Goal: Transaction & Acquisition: Obtain resource

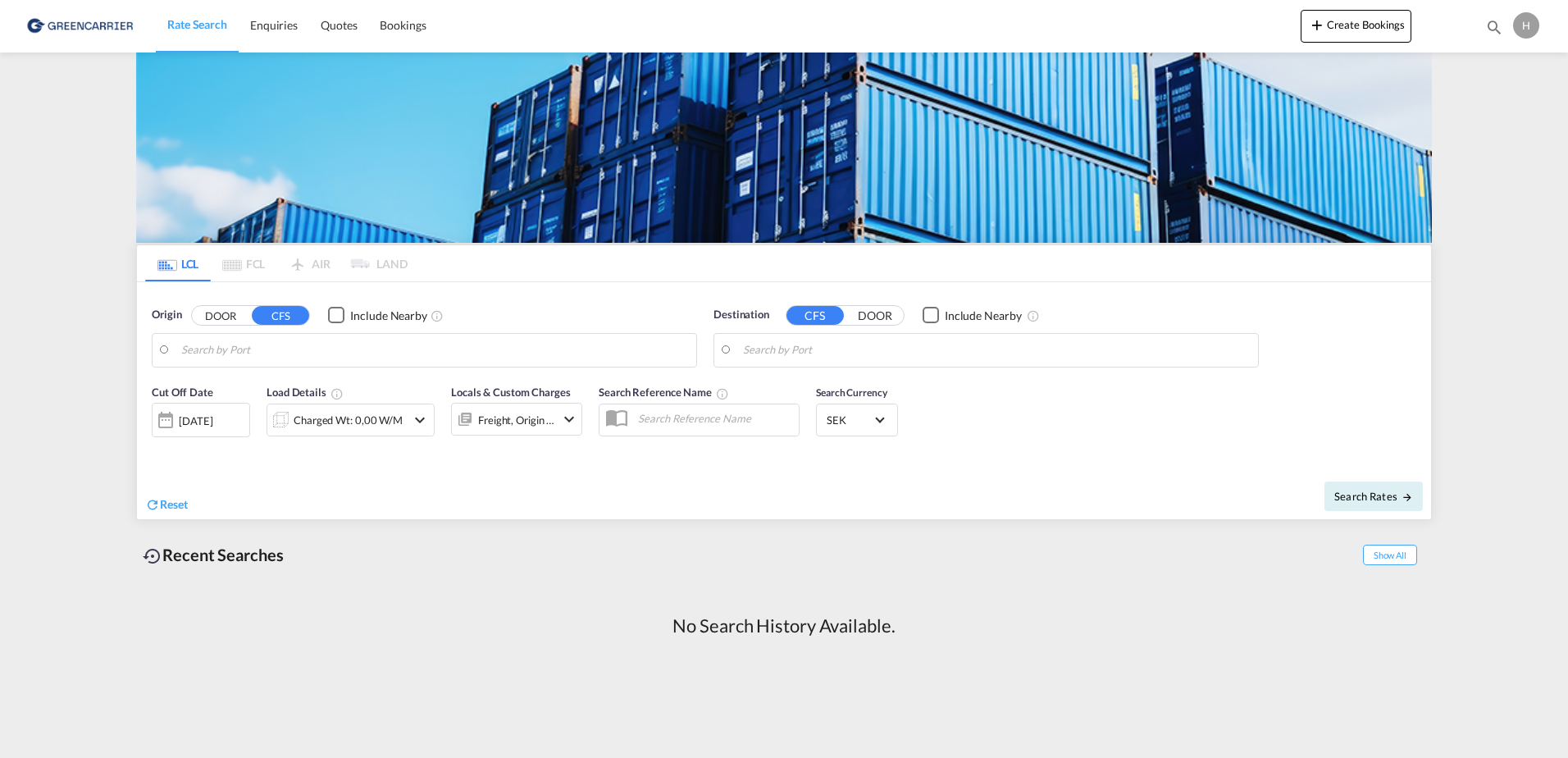
click at [244, 356] on input "Search by Port" at bounding box center [435, 350] width 507 height 25
click at [251, 390] on div "[PERSON_NAME] ( [PERSON_NAME]) [GEOGRAPHIC_DATA] INNSA" at bounding box center [308, 396] width 312 height 49
type input "[PERSON_NAME] ([PERSON_NAME]), [GEOGRAPHIC_DATA]"
click at [938, 352] on input "Search by Port" at bounding box center [996, 350] width 507 height 25
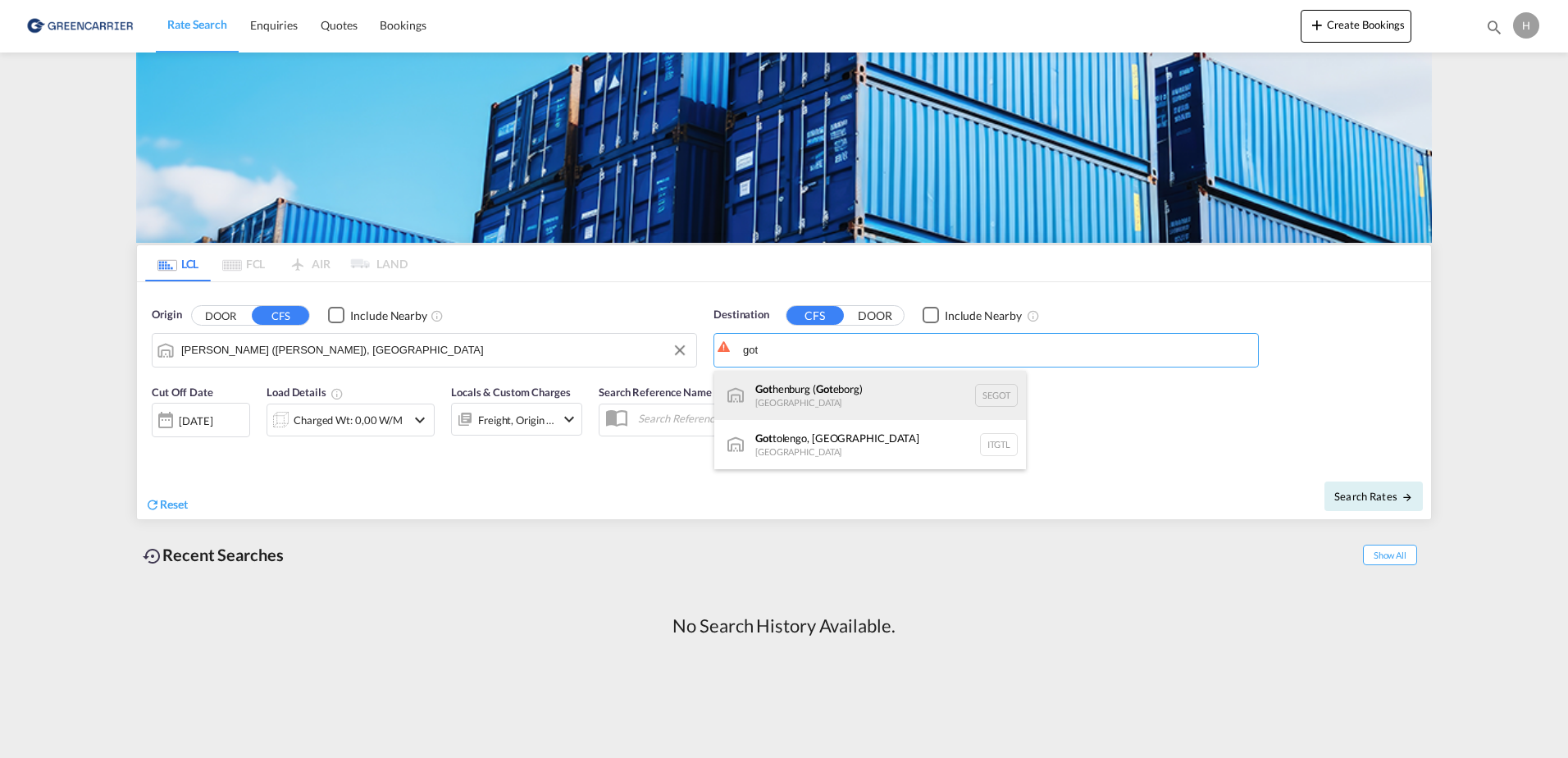
click at [835, 389] on div "Got henburg ( Got eborg) [GEOGRAPHIC_DATA] SEGOT" at bounding box center [870, 396] width 312 height 49
type input "[GEOGRAPHIC_DATA] ([GEOGRAPHIC_DATA]), [GEOGRAPHIC_DATA]"
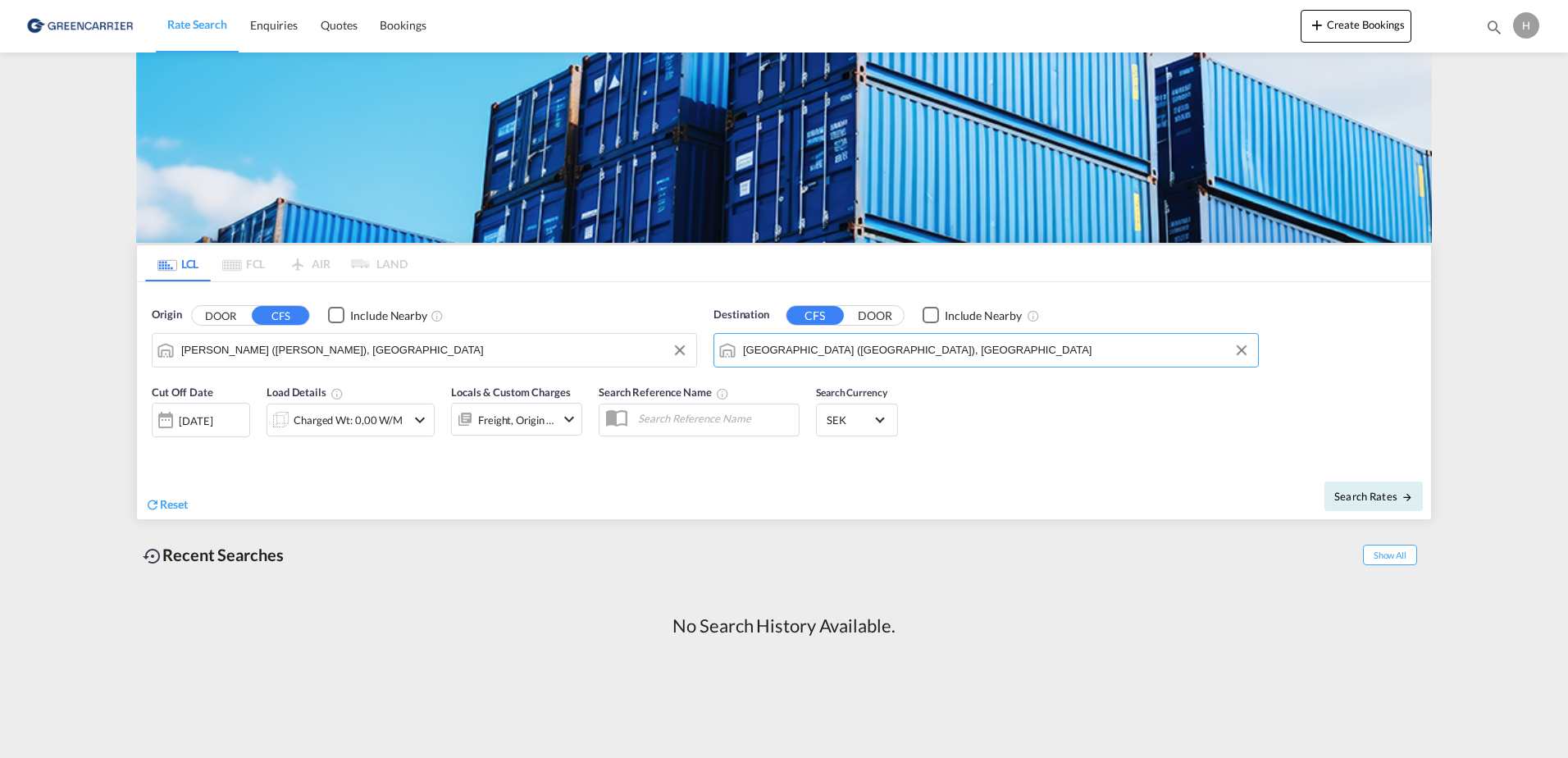
click at [403, 414] on div "Charged Wt: 0,00 W/M" at bounding box center [337, 419] width 138 height 32
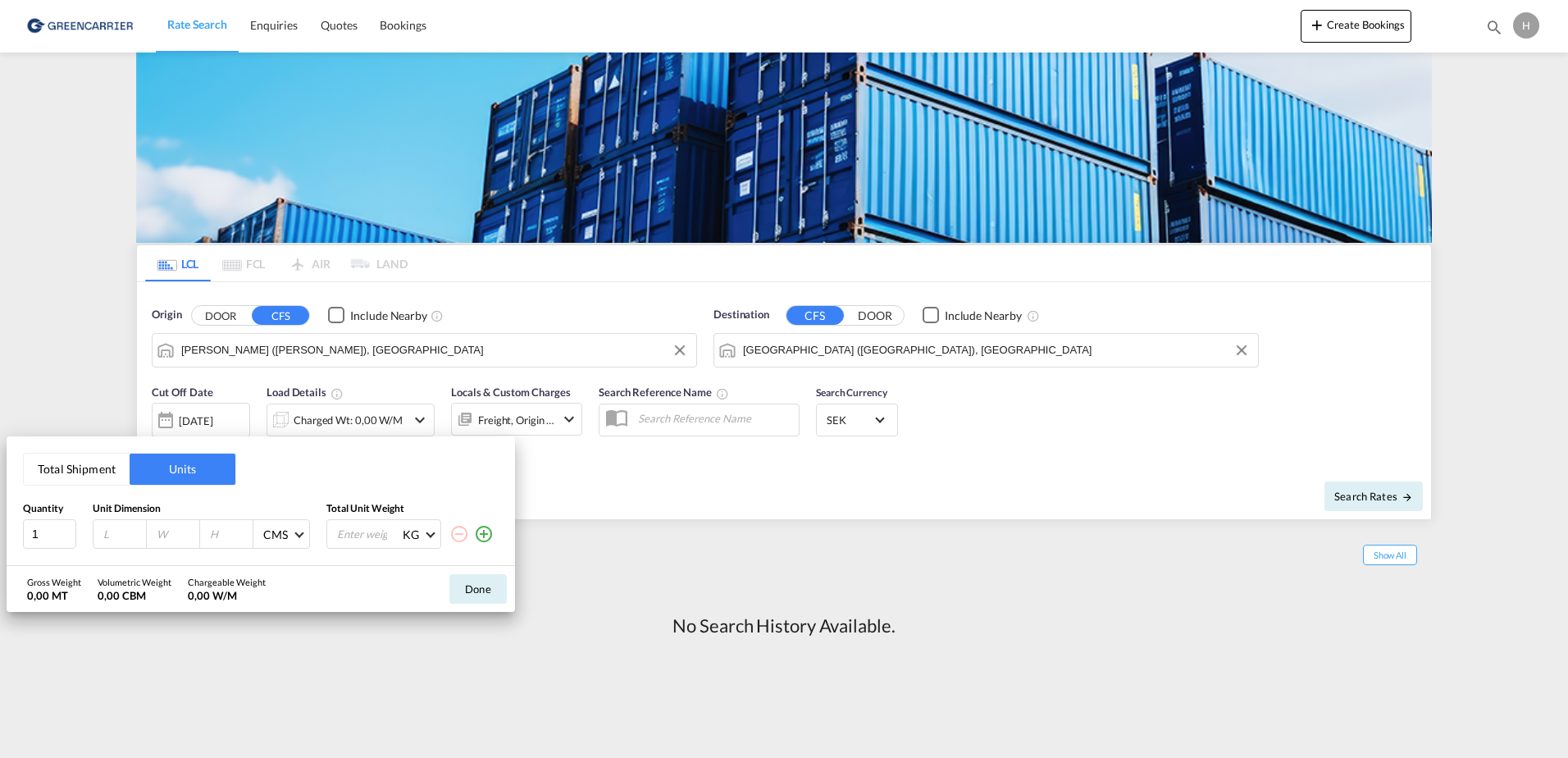
click at [364, 535] on input "number" at bounding box center [368, 534] width 66 height 27
type input "405"
click at [479, 583] on button "Done" at bounding box center [478, 589] width 58 height 29
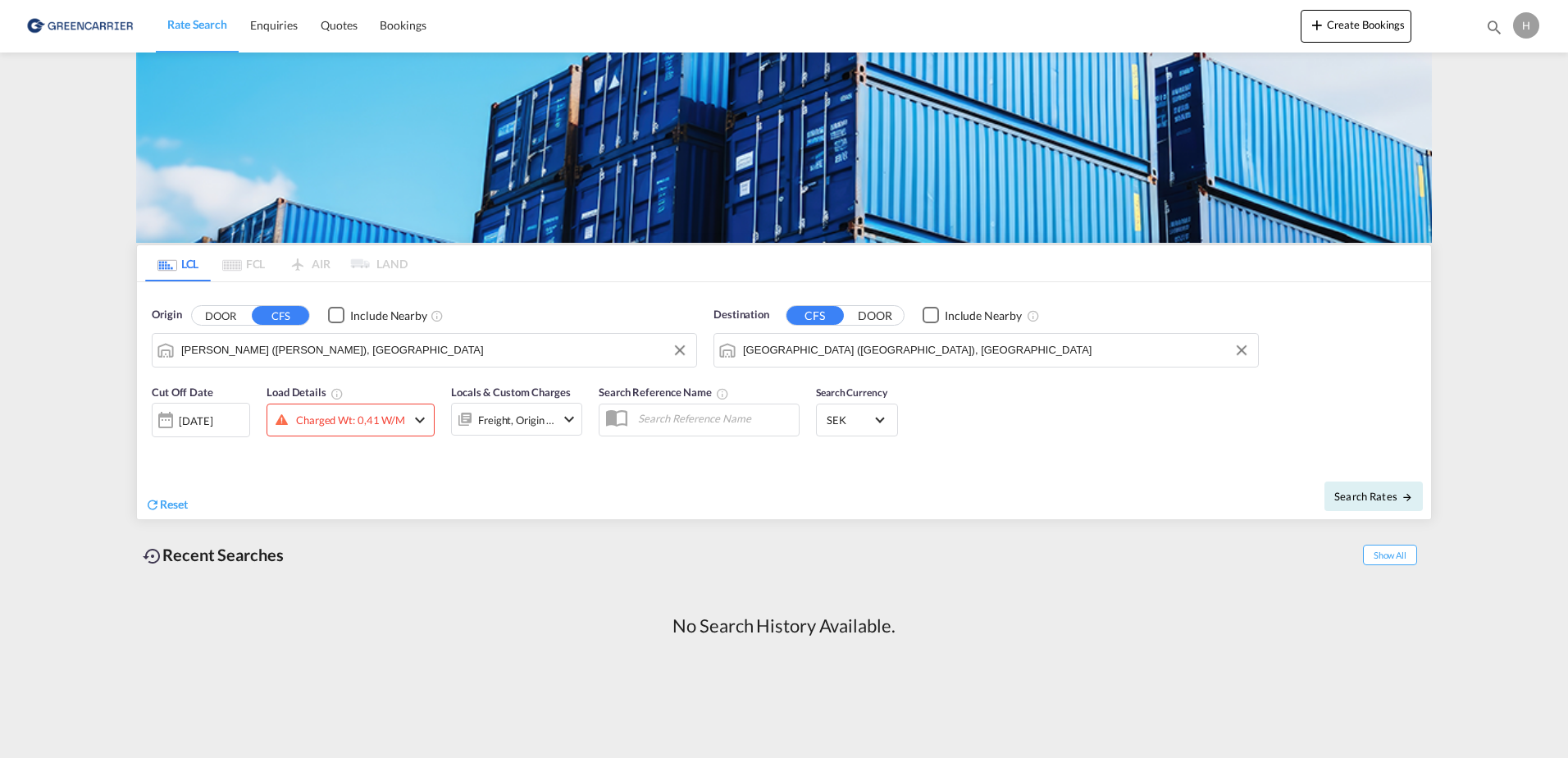
click at [418, 420] on md-icon "icon-chevron-down" at bounding box center [420, 420] width 20 height 20
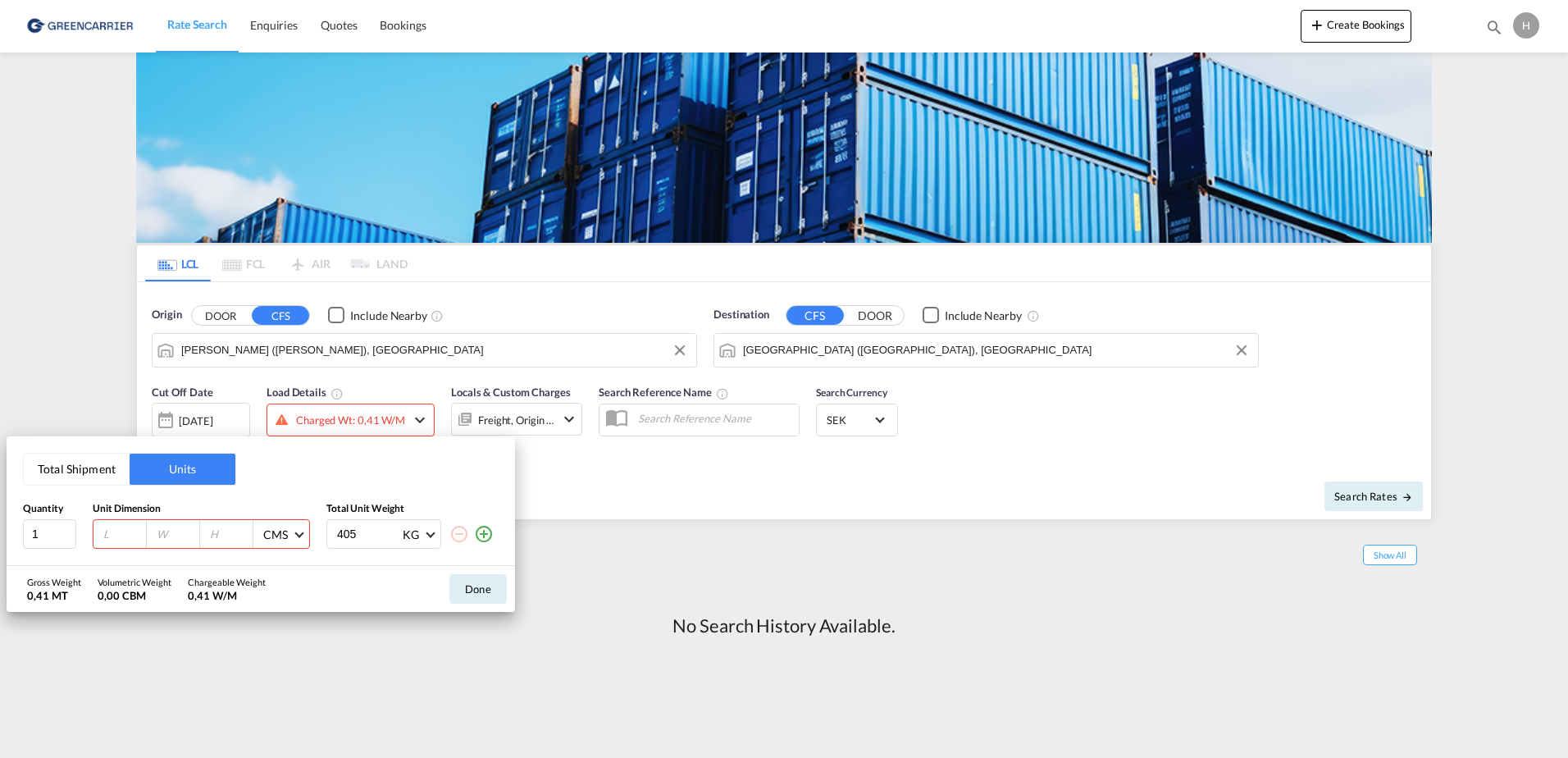
click at [166, 474] on button "Units" at bounding box center [183, 469] width 106 height 31
click at [86, 471] on button "Total Shipment" at bounding box center [77, 469] width 106 height 31
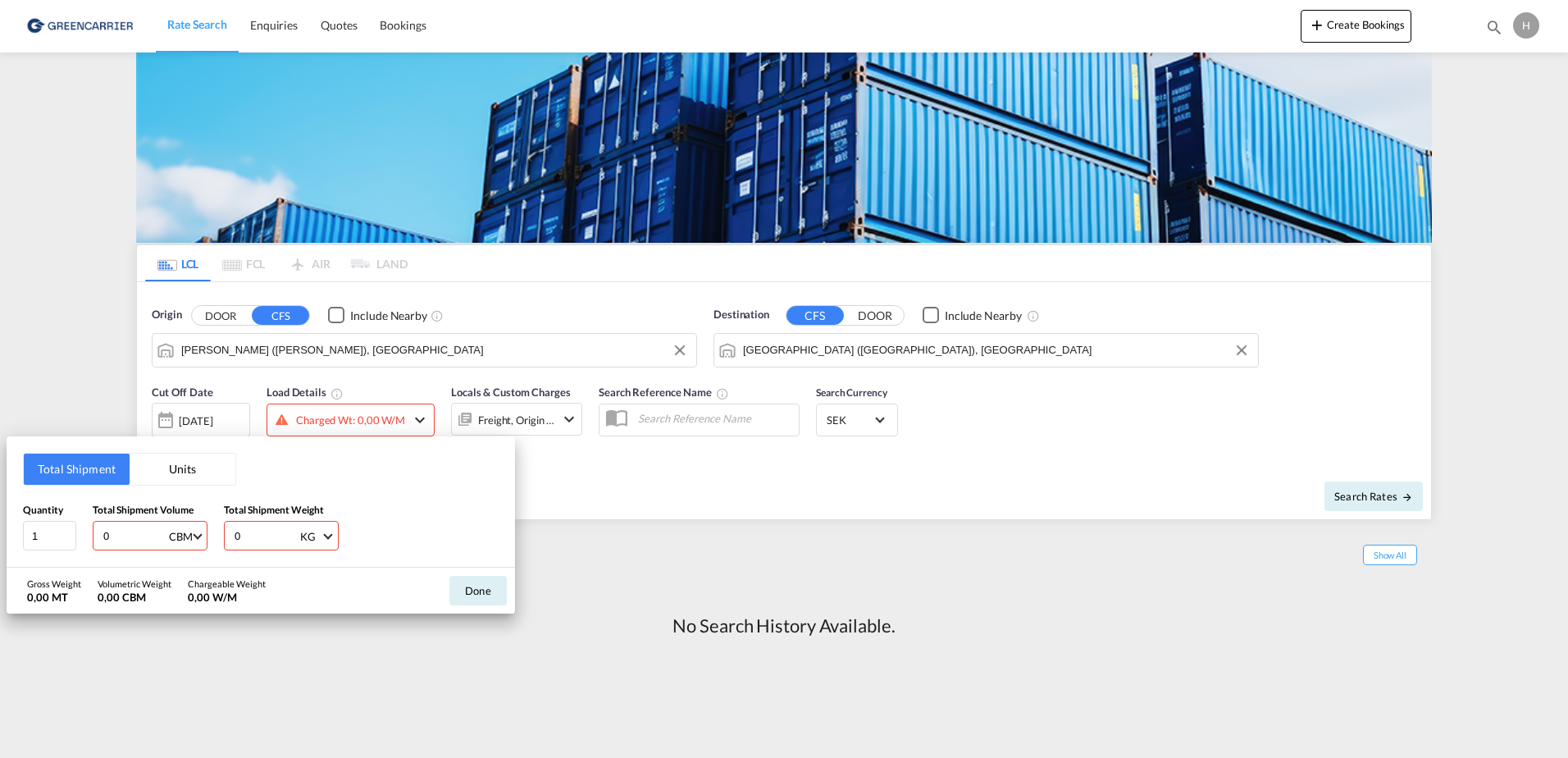
click at [123, 539] on input "0" at bounding box center [134, 536] width 66 height 27
drag, startPoint x: 112, startPoint y: 538, endPoint x: 81, endPoint y: 541, distance: 31.1
click at [81, 541] on div "Quantity 1 Total Shipment Volume 0 CBM CBM CFT Total Shipment Weight 0 KG KG LB" at bounding box center [260, 527] width 476 height 49
type input "2.62"
type input "405"
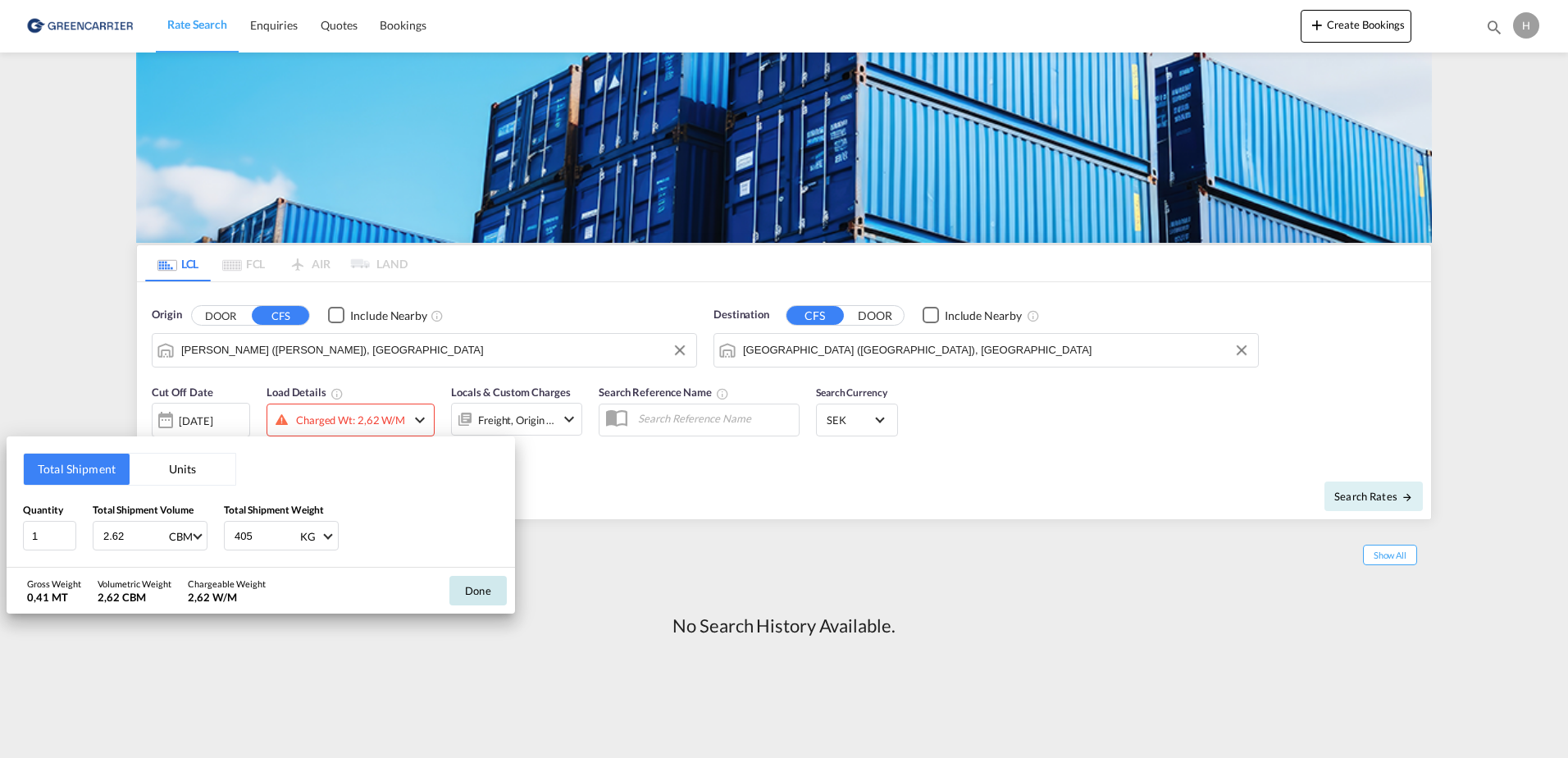
click at [479, 583] on button "Done" at bounding box center [478, 591] width 58 height 29
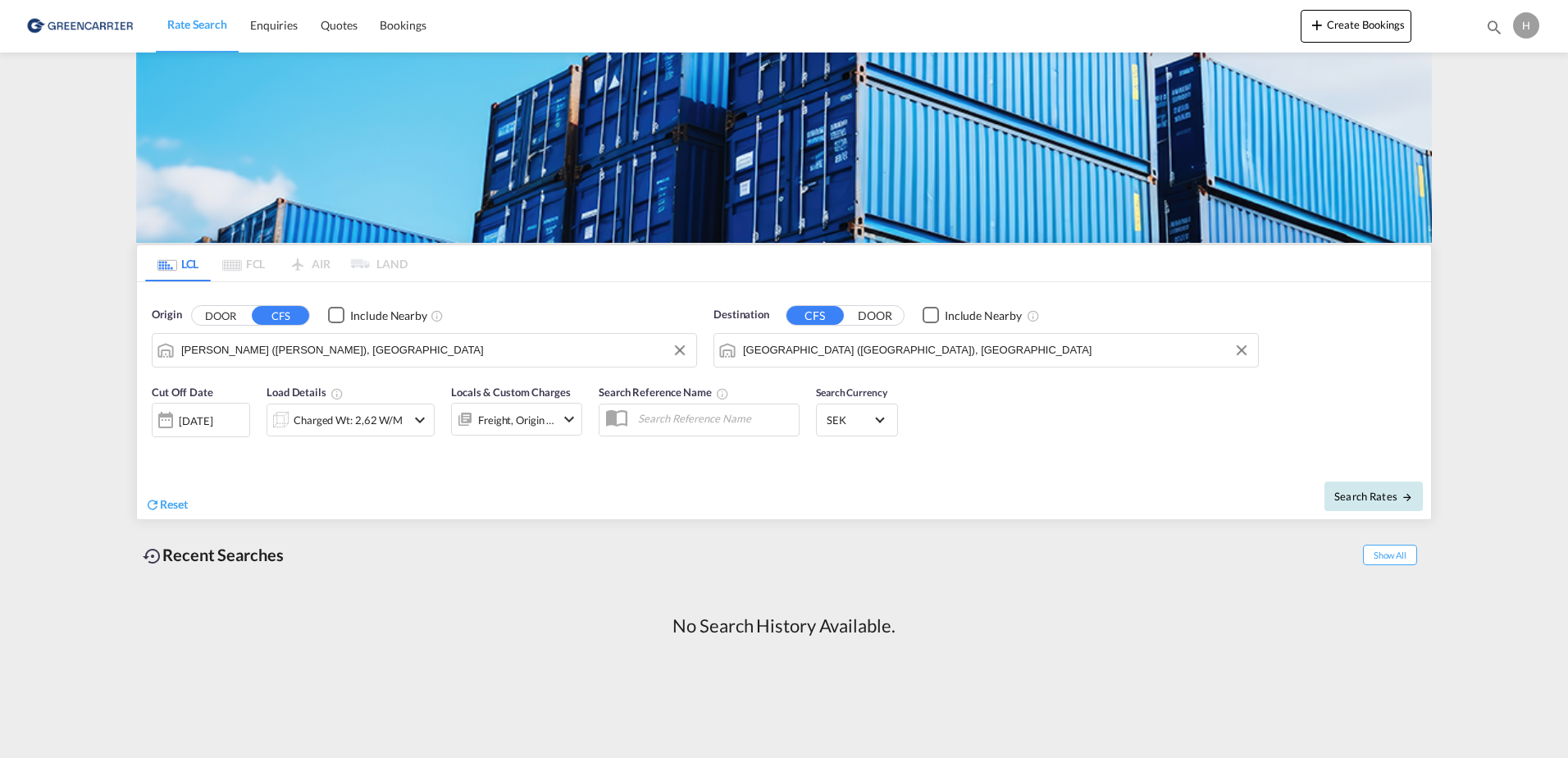
click at [1367, 494] on span "Search Rates" at bounding box center [1374, 496] width 78 height 13
type input "INNSA to SEGOT / [DATE]"
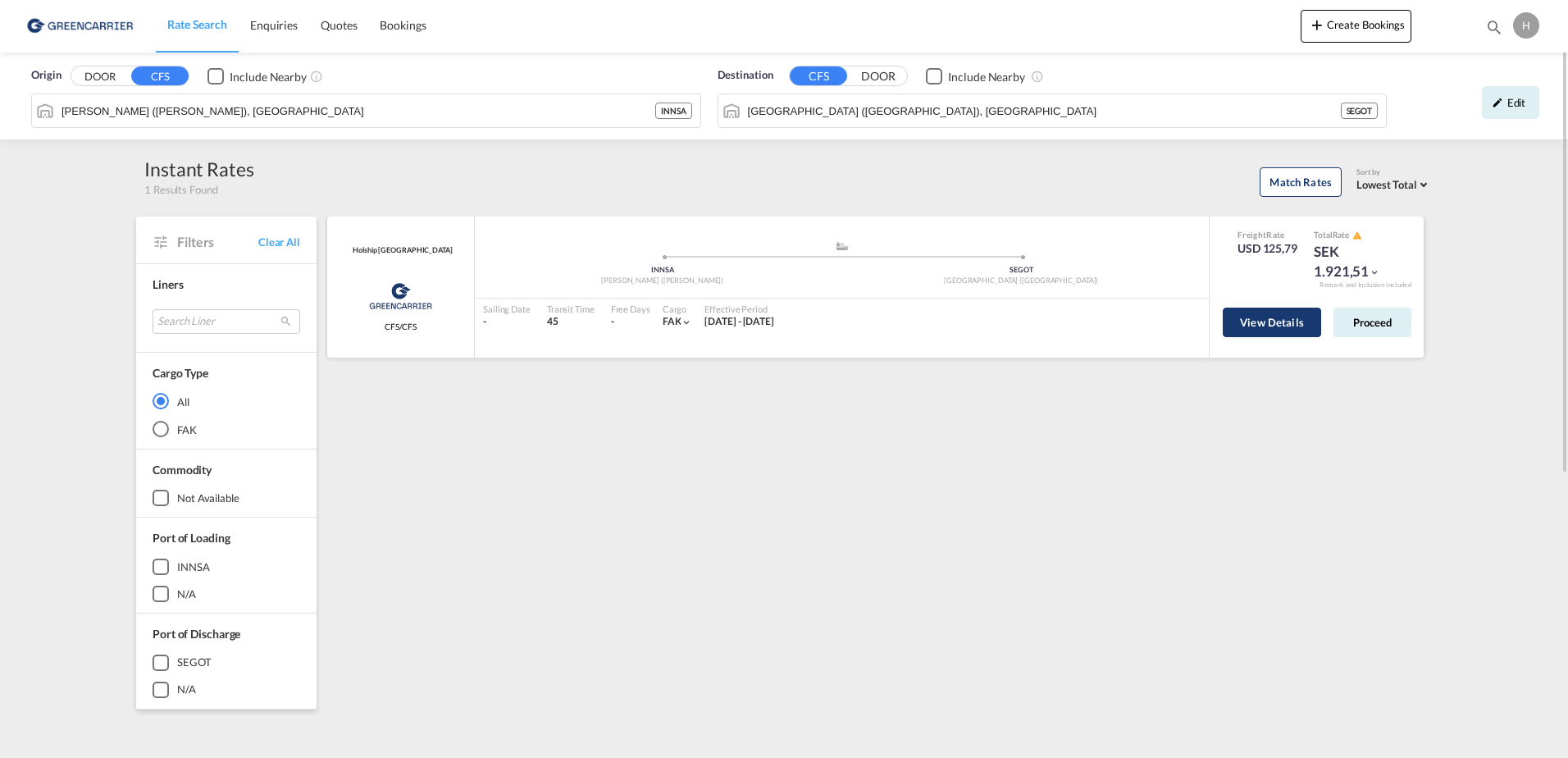
click at [1261, 319] on button "View Details" at bounding box center [1272, 323] width 98 height 29
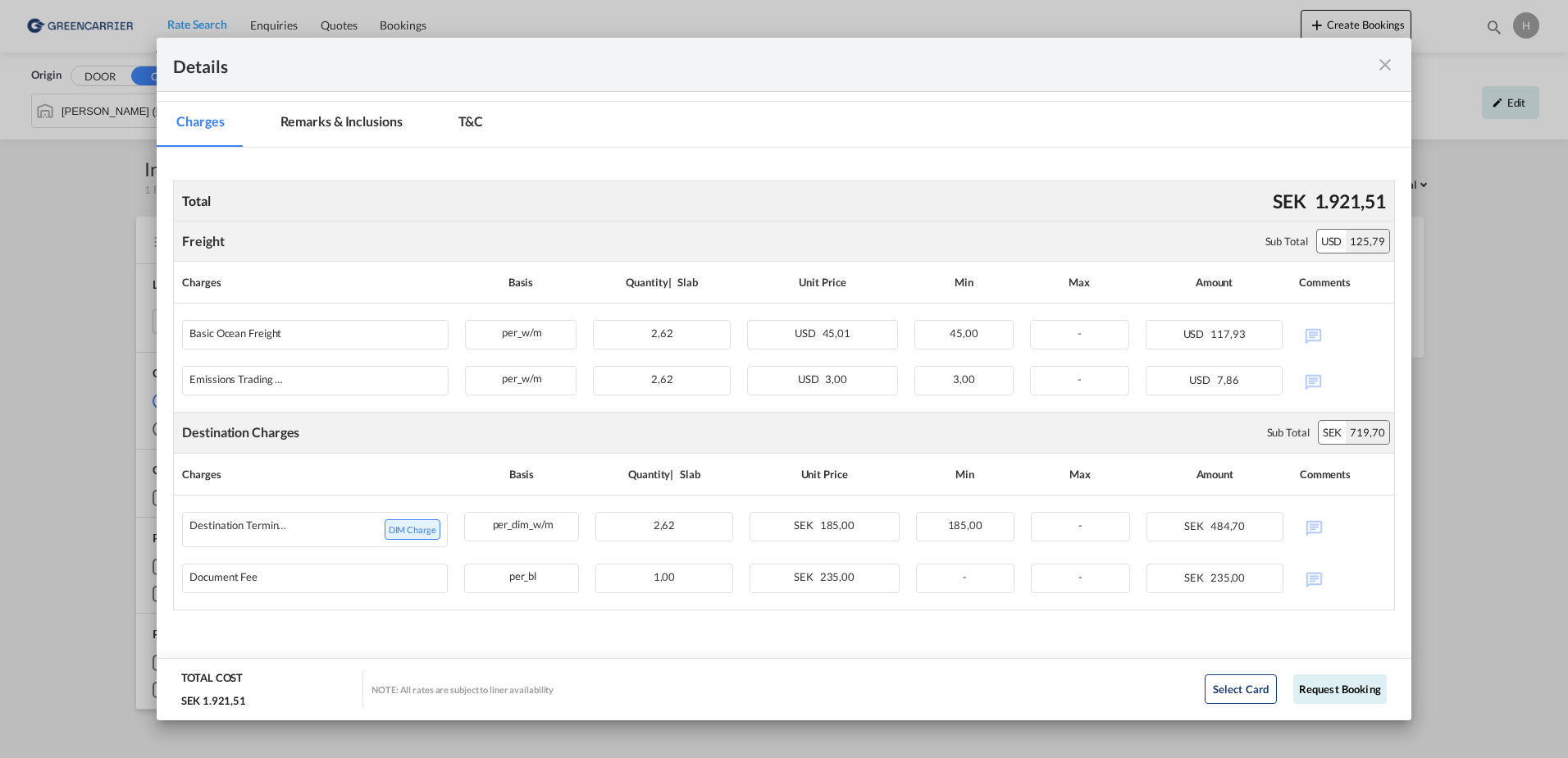
scroll to position [214, 0]
